Goal: Use online tool/utility: Utilize a website feature to perform a specific function

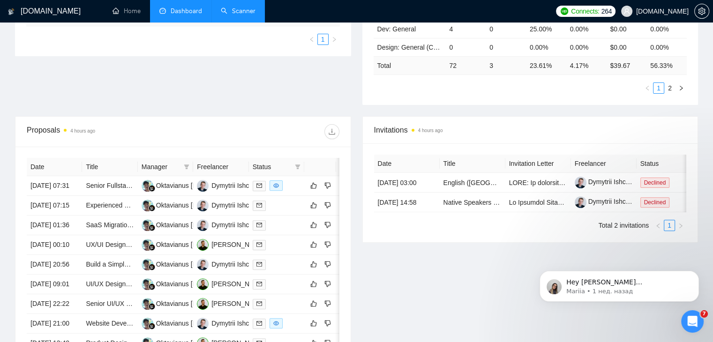
click at [232, 8] on link "Scanner" at bounding box center [238, 11] width 35 height 8
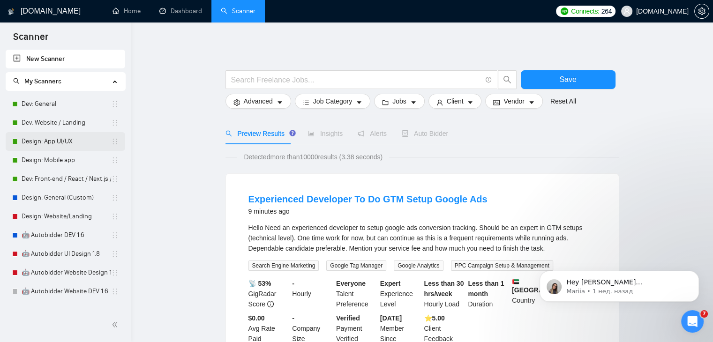
click at [62, 146] on link "Design: App UI/UX" at bounding box center [66, 141] width 89 height 19
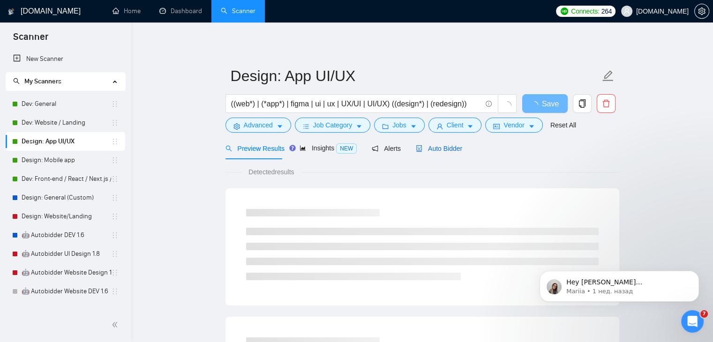
click at [446, 149] on span "Auto Bidder" at bounding box center [439, 148] width 46 height 7
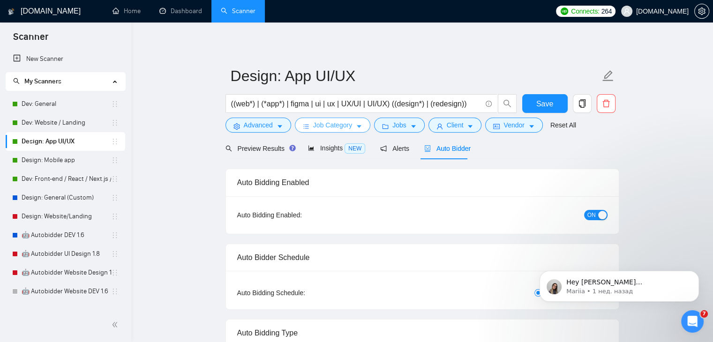
click at [327, 127] on span "Job Category" at bounding box center [332, 125] width 39 height 10
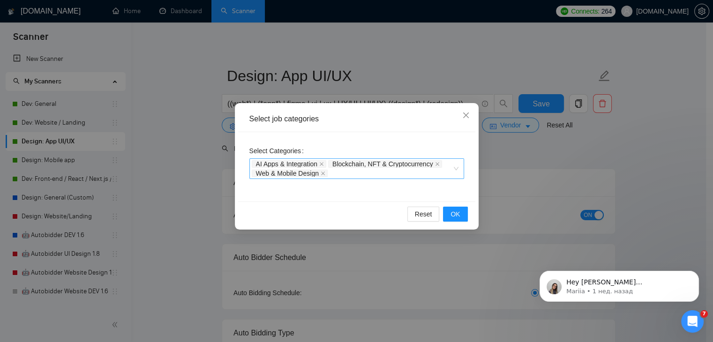
click at [457, 171] on div "AI Apps & Integration Blockchain, NFT & Cryptocurrency Web & Mobile Design" at bounding box center [356, 168] width 215 height 21
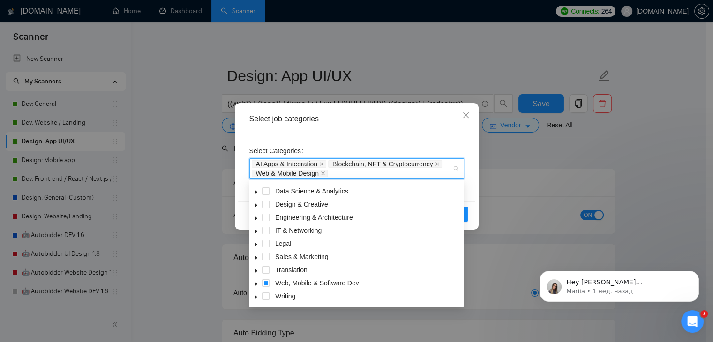
scroll to position [37, 0]
click at [255, 282] on icon "caret-down" at bounding box center [256, 284] width 5 height 5
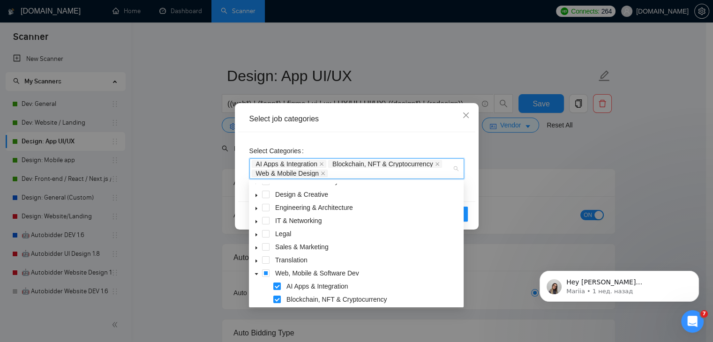
scroll to position [45, 0]
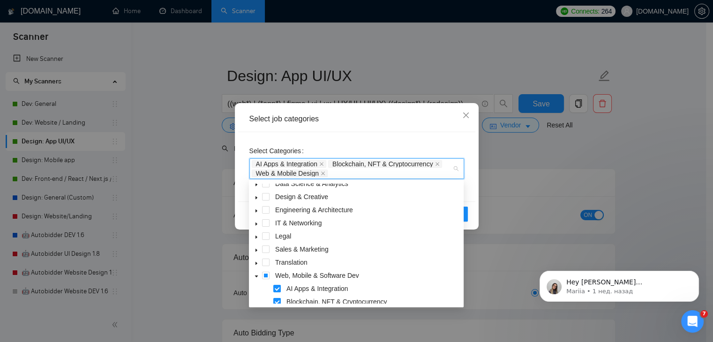
click at [255, 277] on icon "caret-down" at bounding box center [256, 276] width 5 height 5
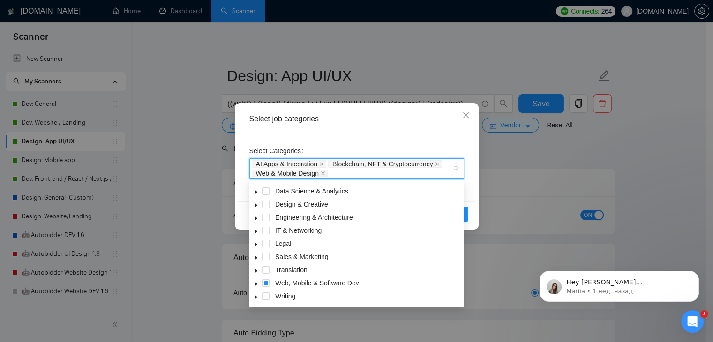
click at [255, 204] on icon "caret-down" at bounding box center [256, 205] width 5 height 5
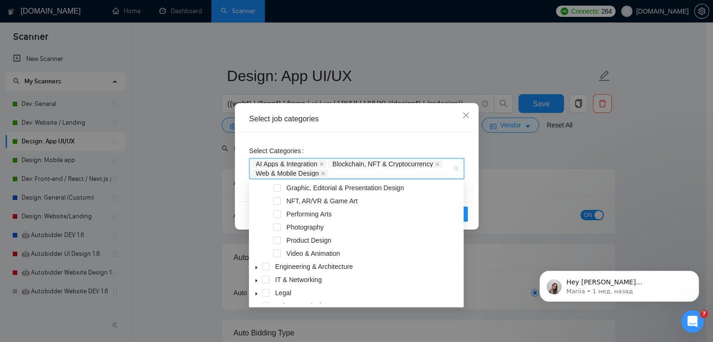
scroll to position [106, 0]
click at [258, 268] on icon "caret-down" at bounding box center [256, 268] width 5 height 5
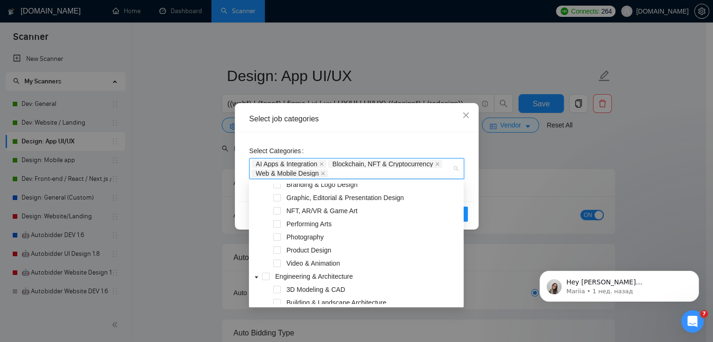
scroll to position [90, 0]
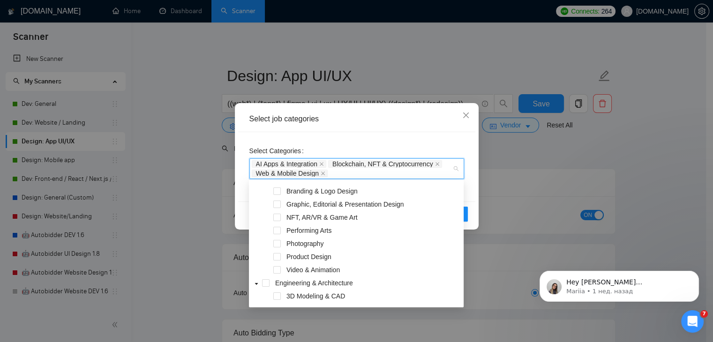
click at [256, 284] on icon "caret-down" at bounding box center [256, 284] width 3 height 2
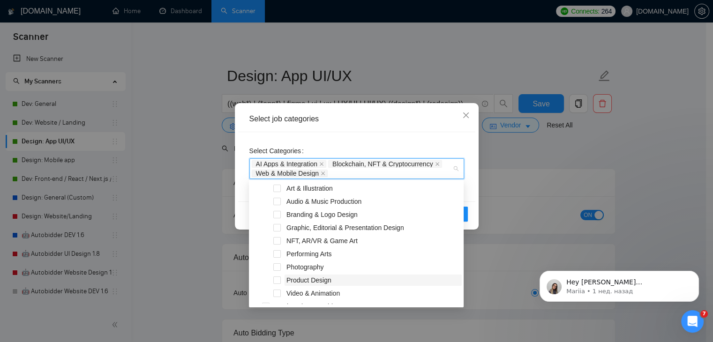
scroll to position [66, 0]
